Goal: Task Accomplishment & Management: Complete application form

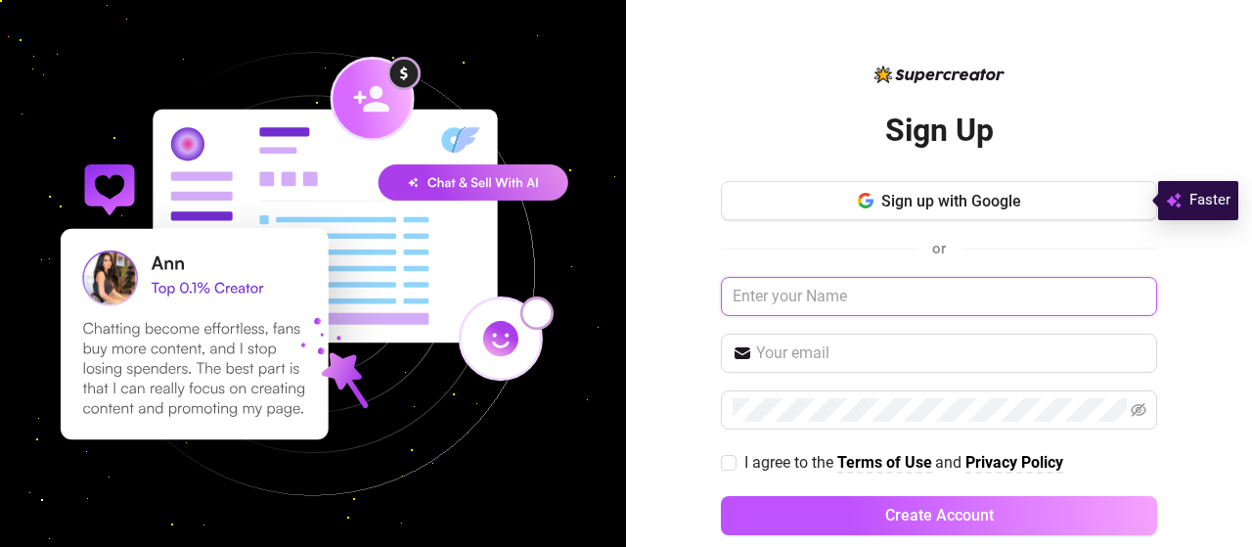
click at [801, 304] on input "text" at bounding box center [939, 296] width 436 height 39
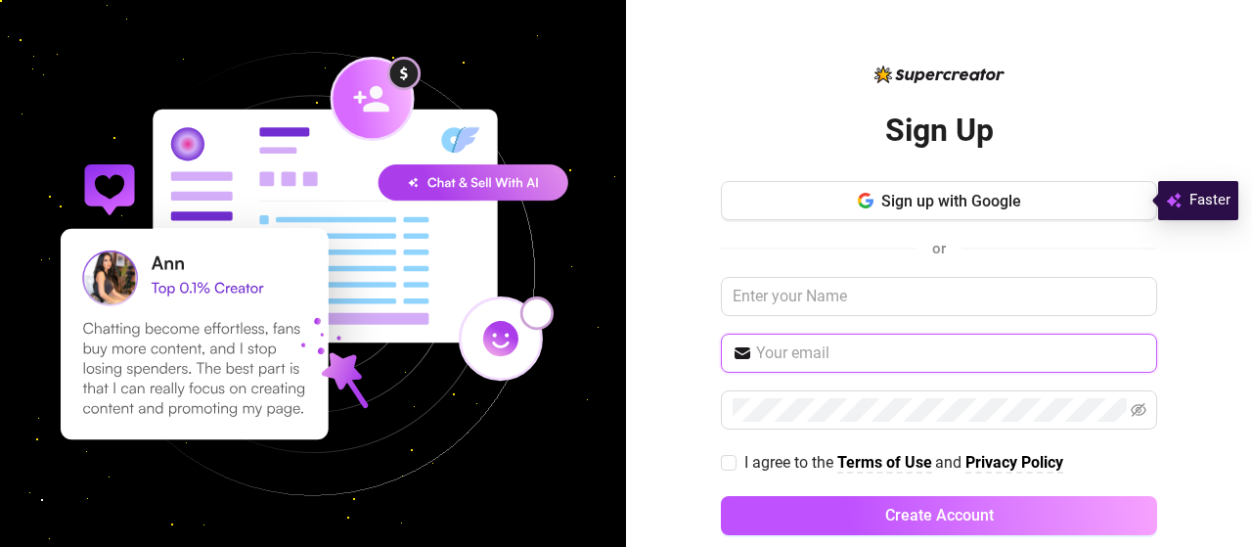
click at [796, 343] on input "text" at bounding box center [950, 352] width 389 height 23
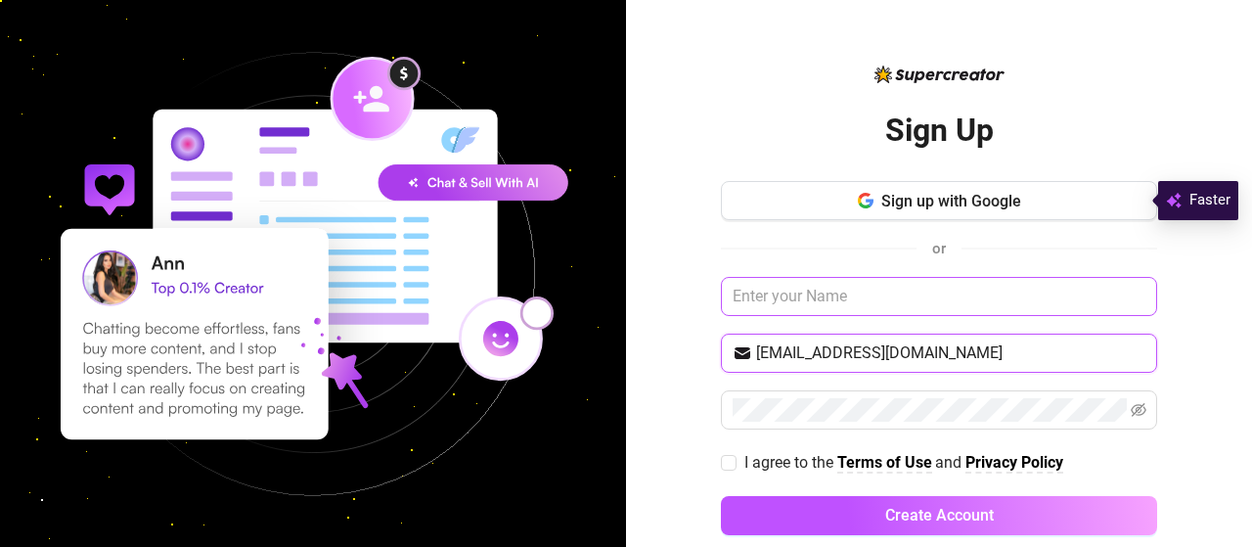
type input "[EMAIL_ADDRESS][DOMAIN_NAME]"
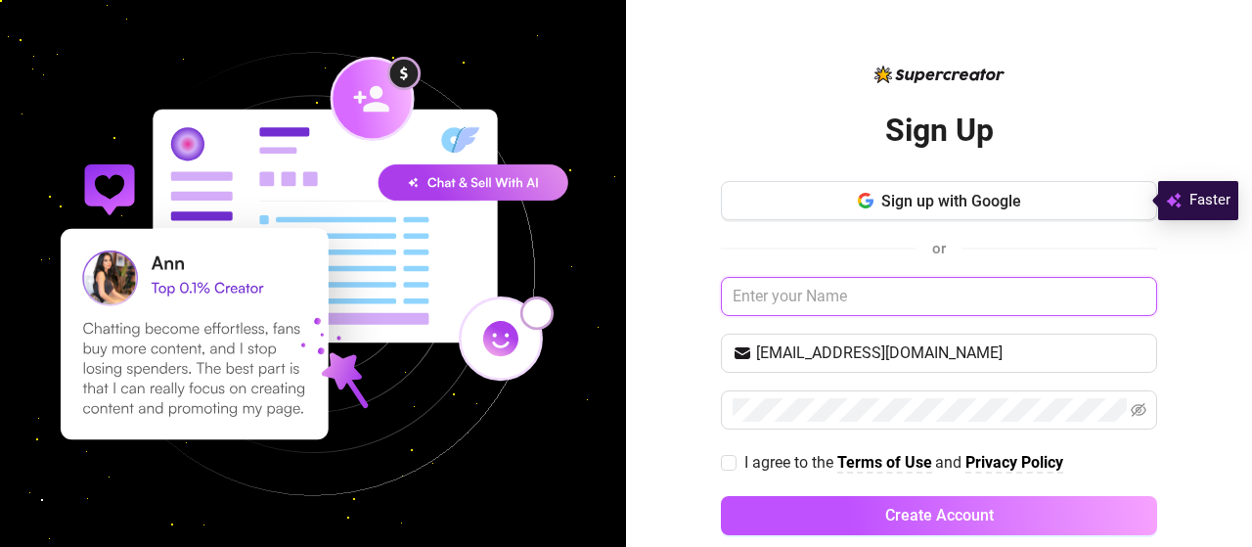
click at [829, 293] on input "text" at bounding box center [939, 296] width 436 height 39
click at [761, 303] on input "DivineBabes Agency" at bounding box center [939, 296] width 436 height 39
type input "Divine Babes Agency"
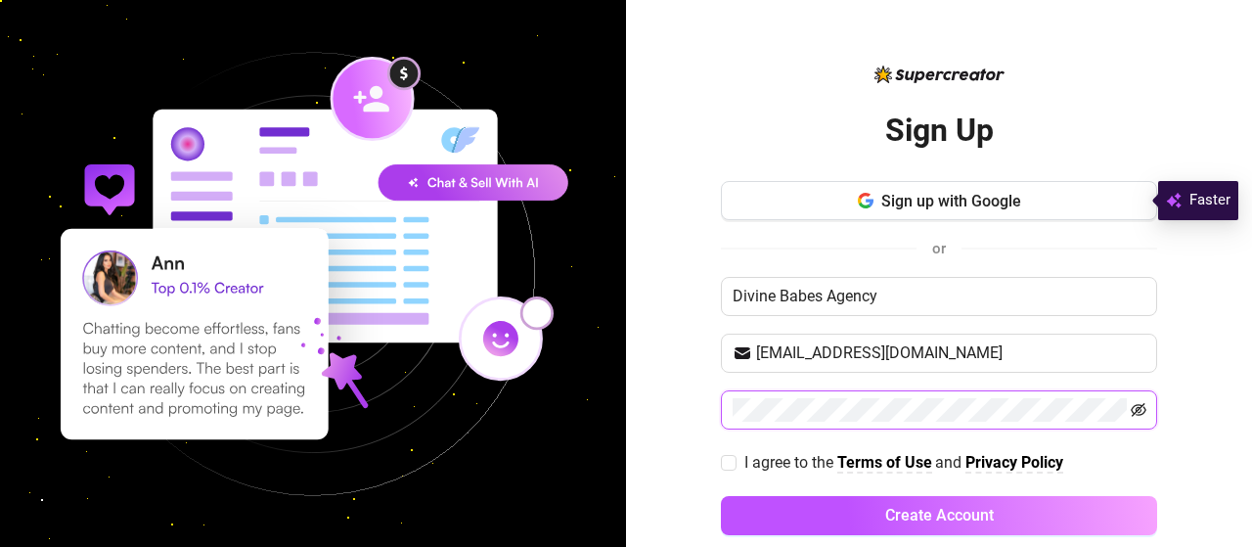
click at [1130, 404] on icon "eye-invisible" at bounding box center [1138, 410] width 16 height 16
click at [1130, 404] on icon "eye" at bounding box center [1138, 410] width 16 height 16
click at [721, 461] on input "I agree to the Terms of Use and Privacy Policy" at bounding box center [728, 462] width 14 height 14
checkbox input "true"
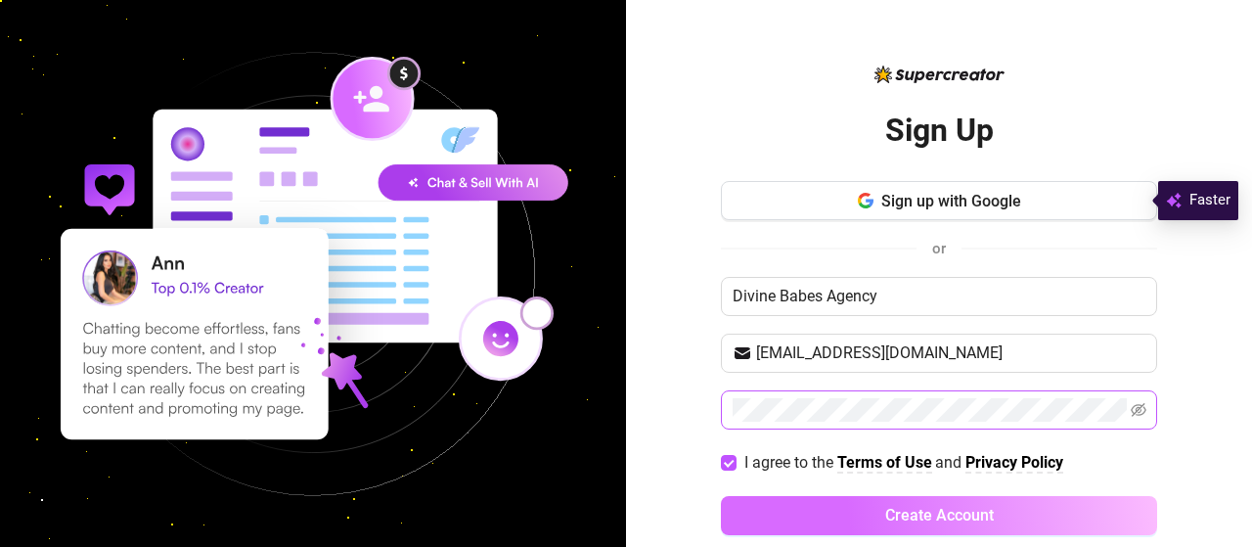
scroll to position [25, 0]
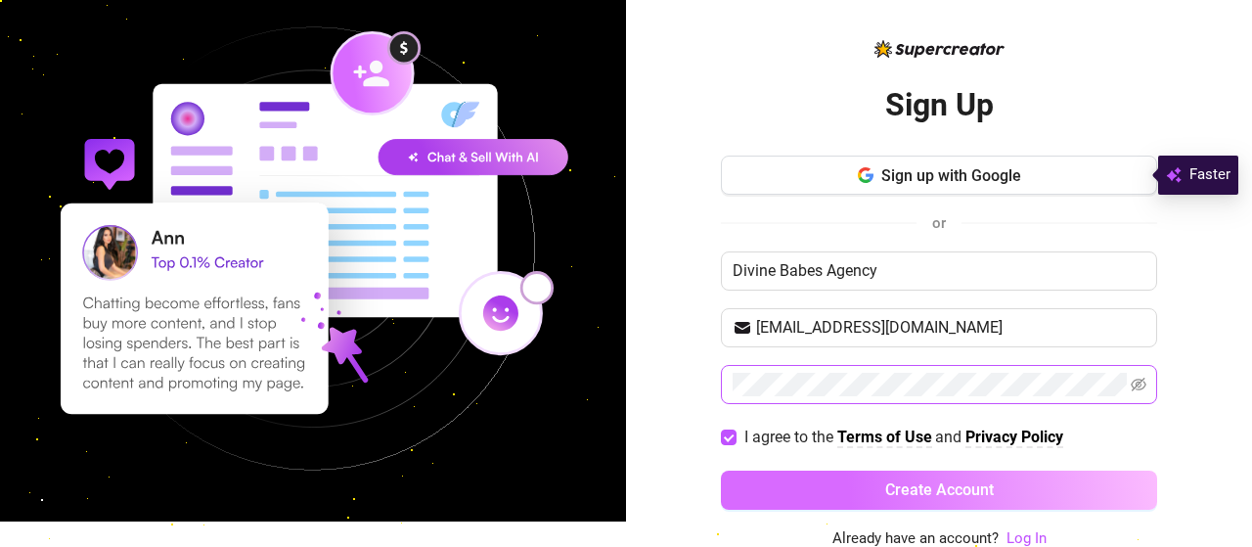
click at [991, 490] on button "Create Account" at bounding box center [939, 489] width 436 height 39
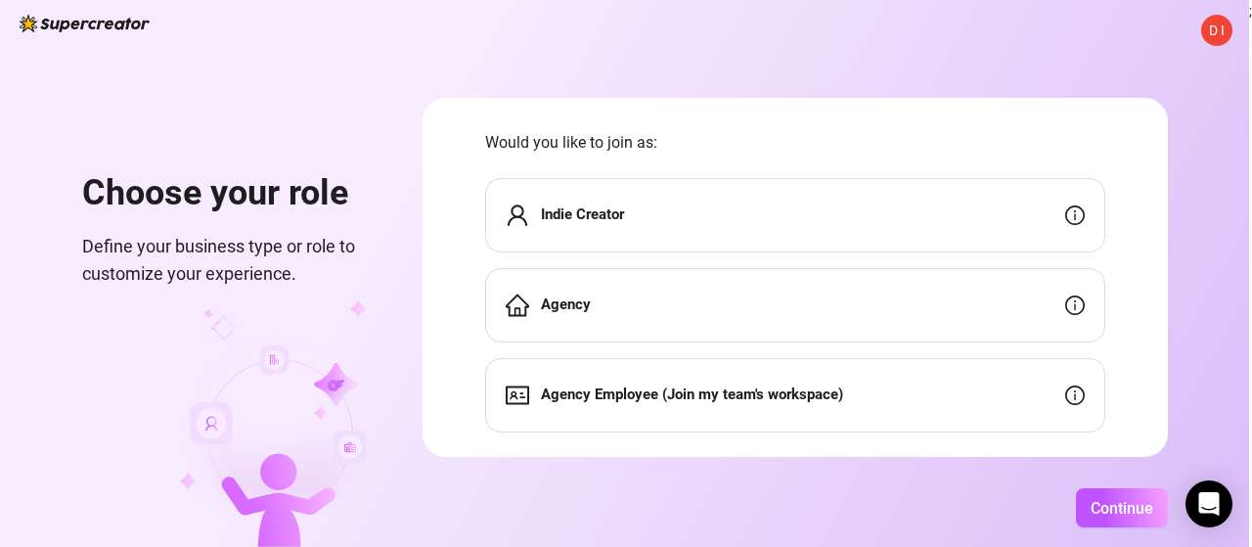
scroll to position [26, 0]
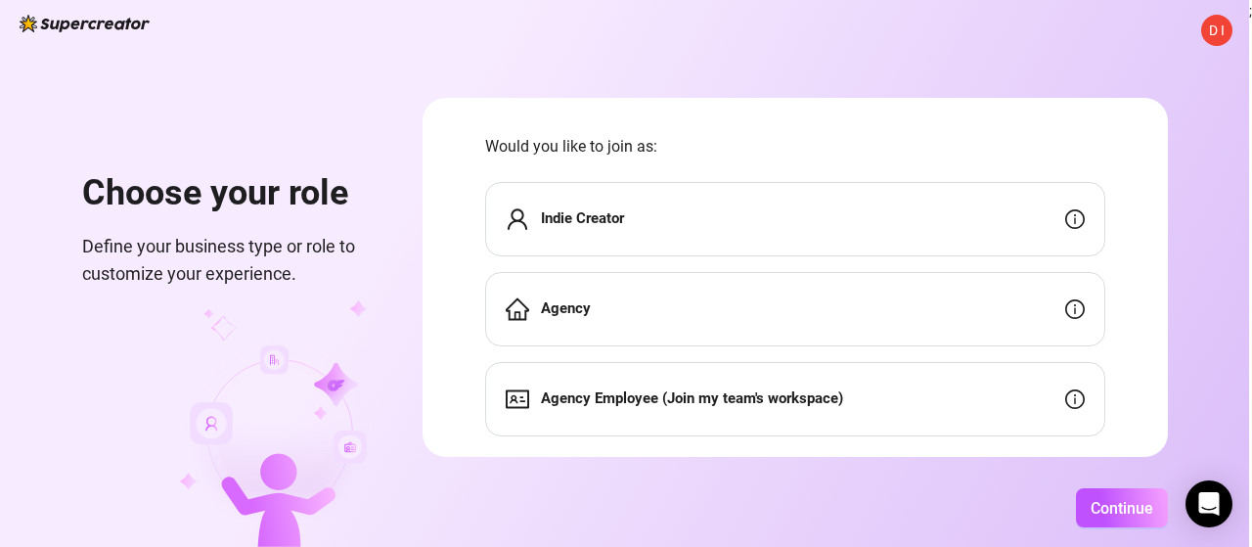
click at [867, 308] on div "Agency" at bounding box center [795, 309] width 620 height 74
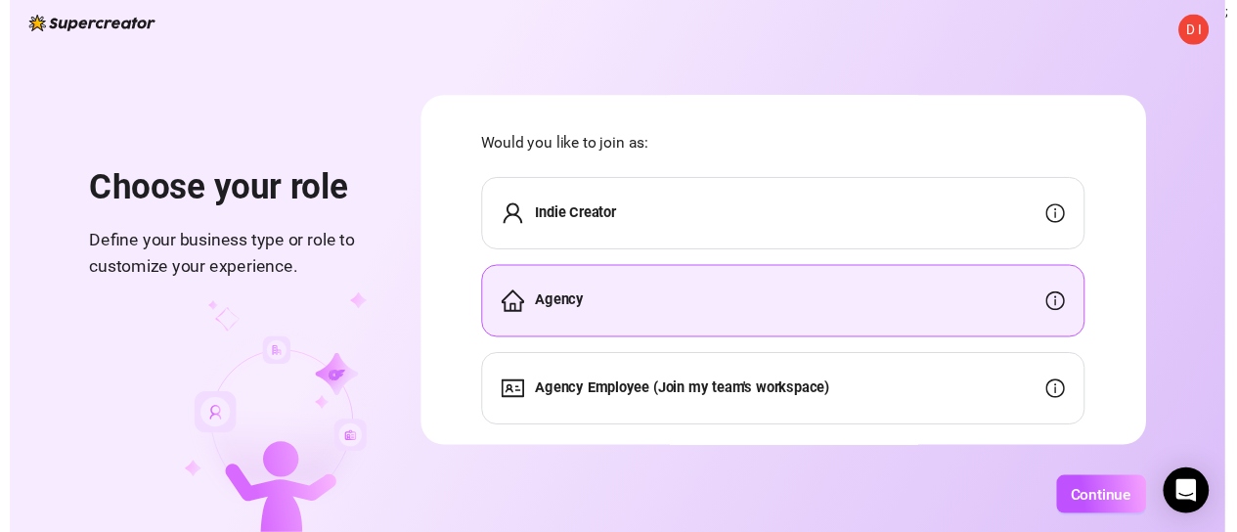
scroll to position [68, 0]
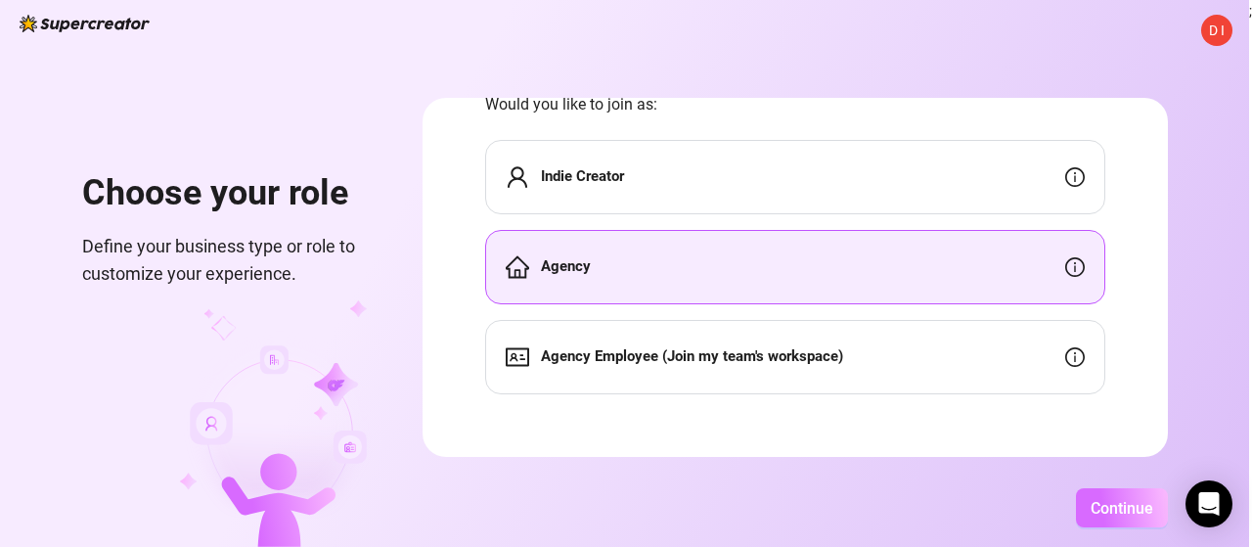
click at [1093, 511] on span "Continue" at bounding box center [1121, 508] width 63 height 19
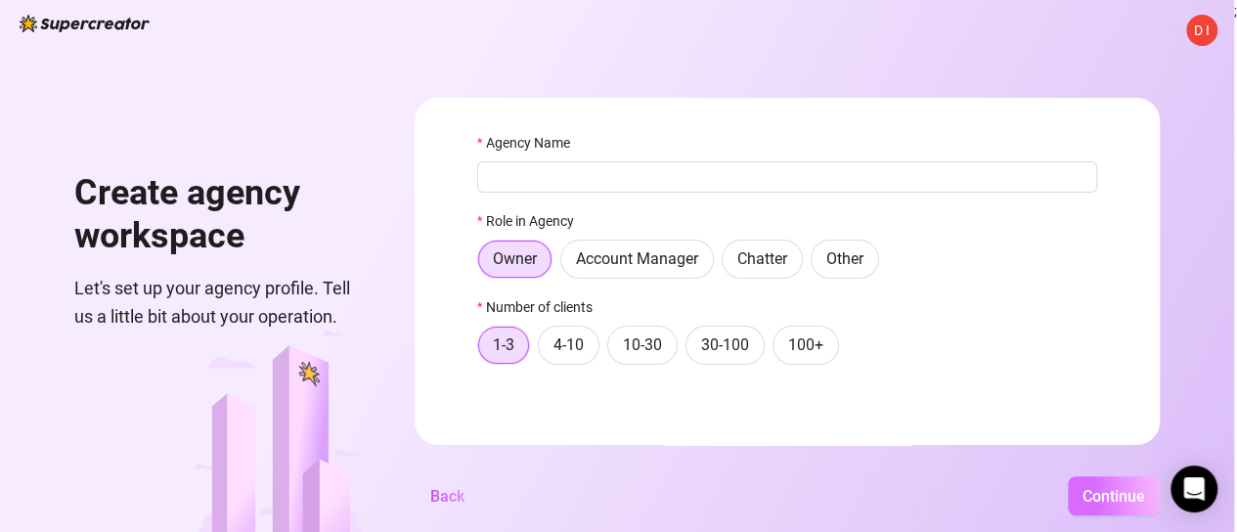
scroll to position [16, 0]
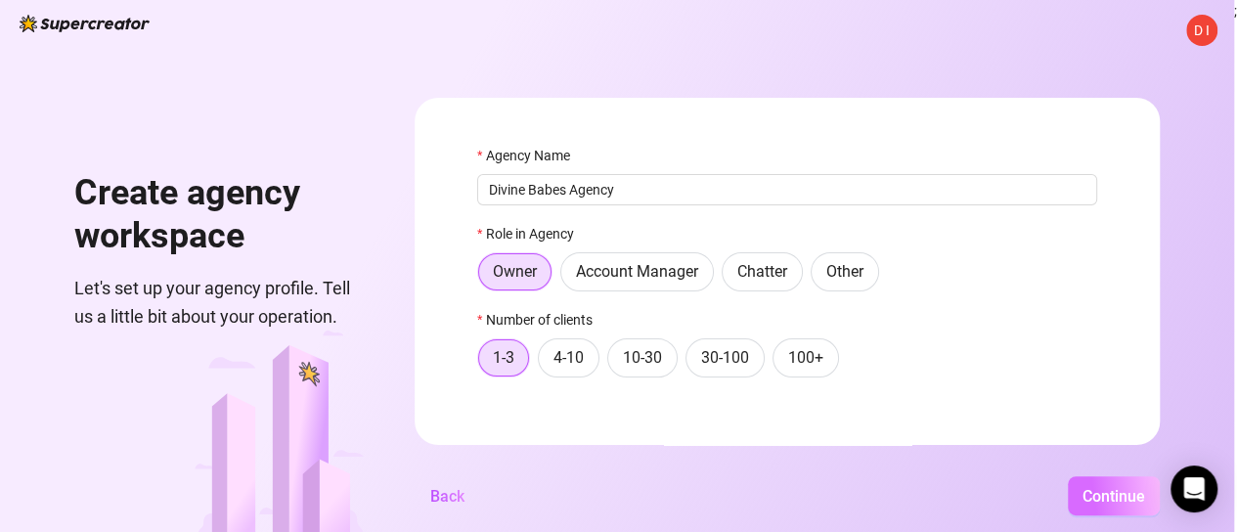
type input "Divine Babes Agency"
click at [1121, 506] on span "Continue" at bounding box center [1113, 496] width 63 height 19
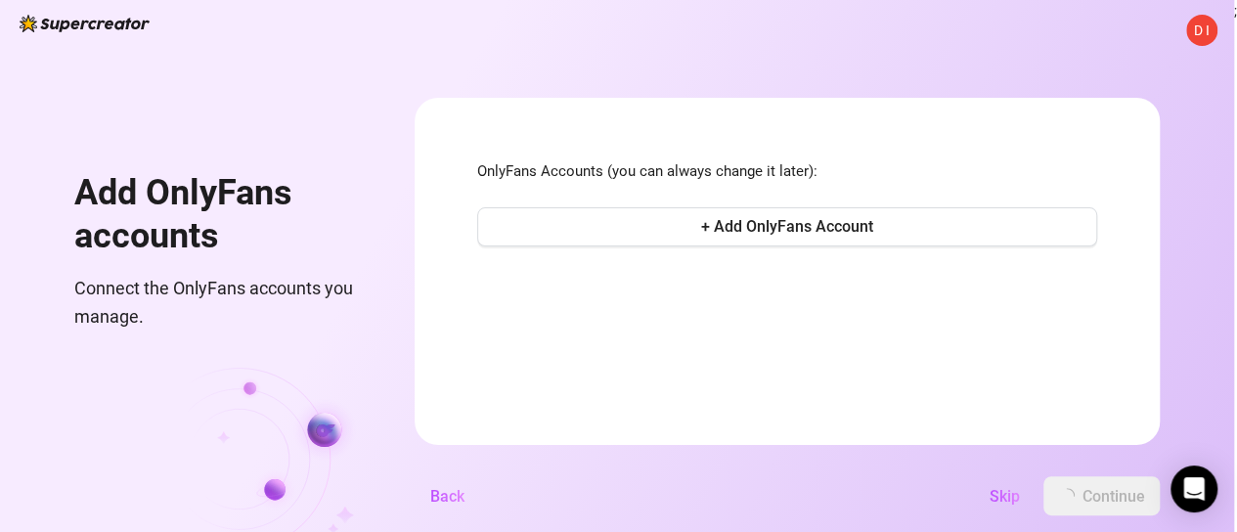
scroll to position [0, 0]
